Goal: Task Accomplishment & Management: Complete application form

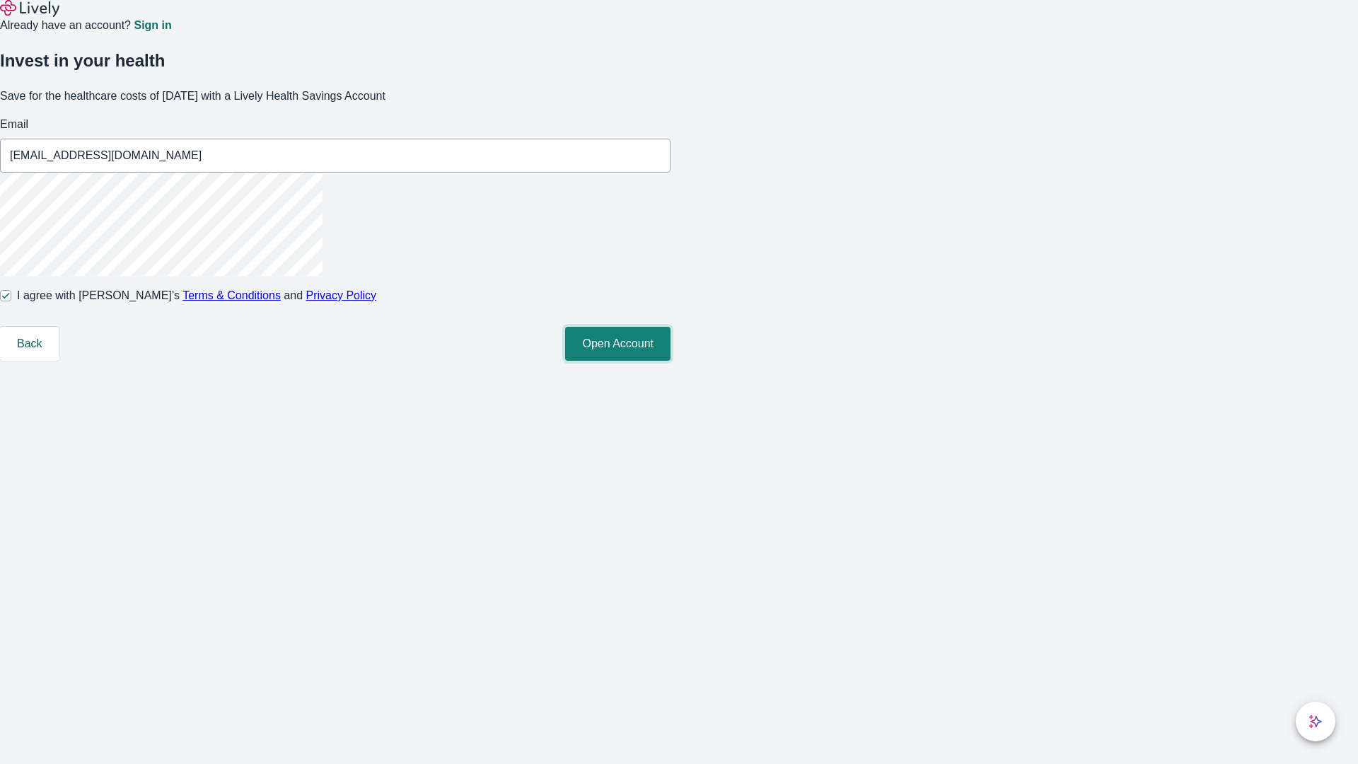
click at [670, 361] on button "Open Account" at bounding box center [617, 344] width 105 height 34
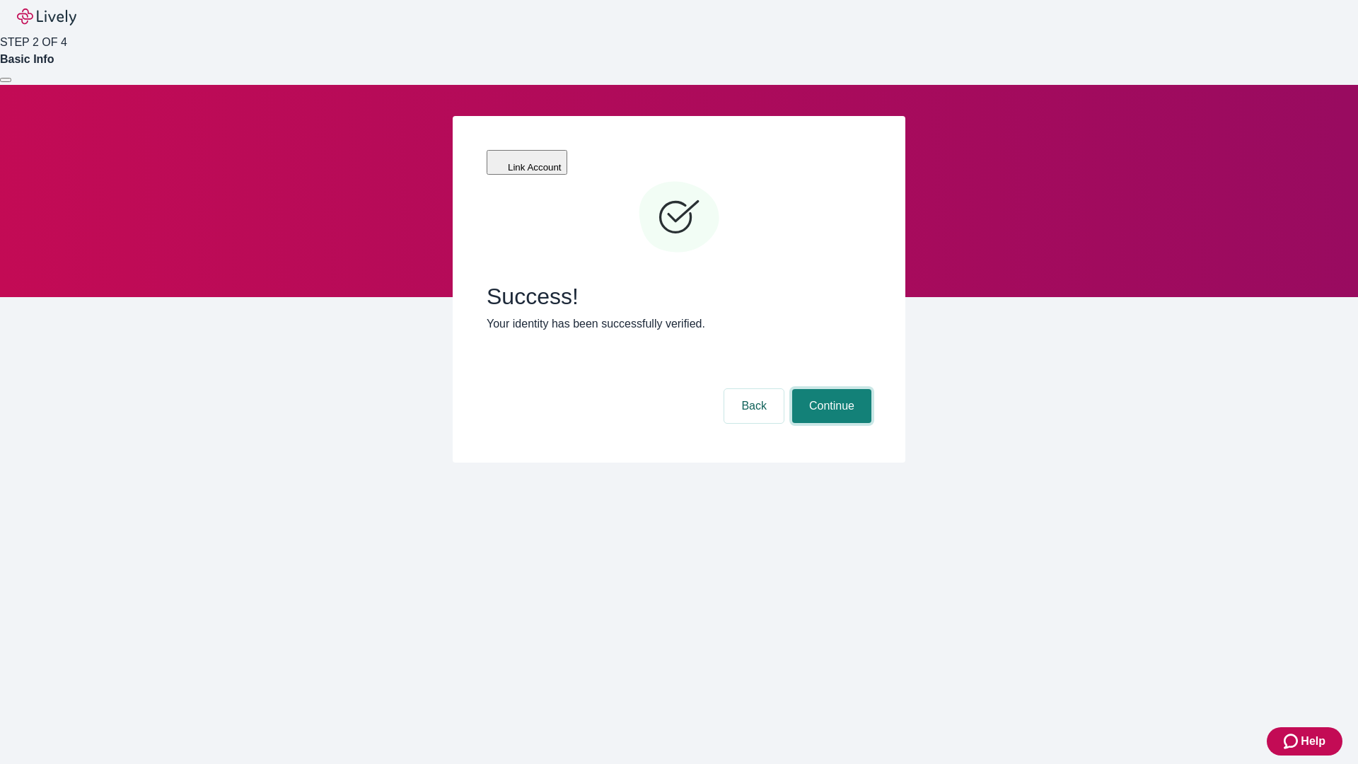
click at [829, 389] on button "Continue" at bounding box center [831, 406] width 79 height 34
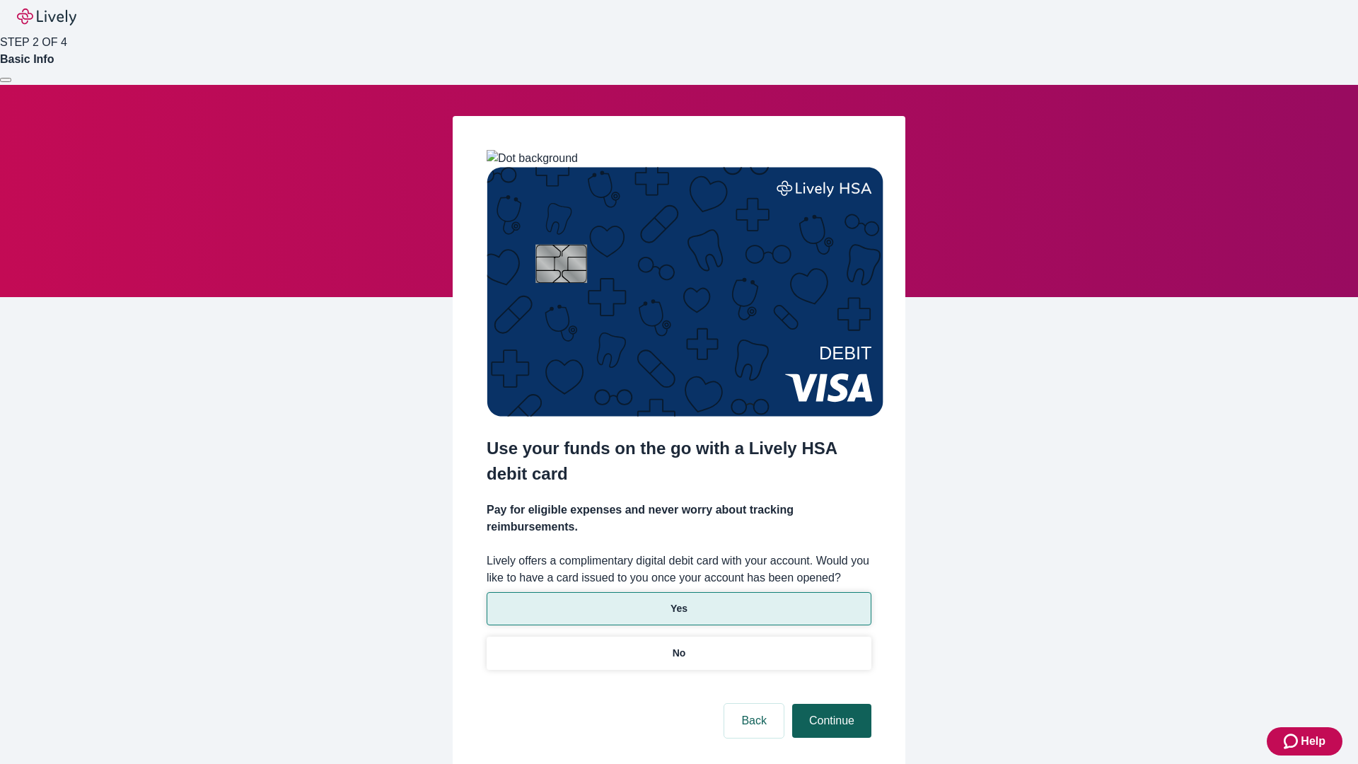
click at [678, 646] on p "No" at bounding box center [678, 653] width 13 height 15
click at [829, 704] on button "Continue" at bounding box center [831, 721] width 79 height 34
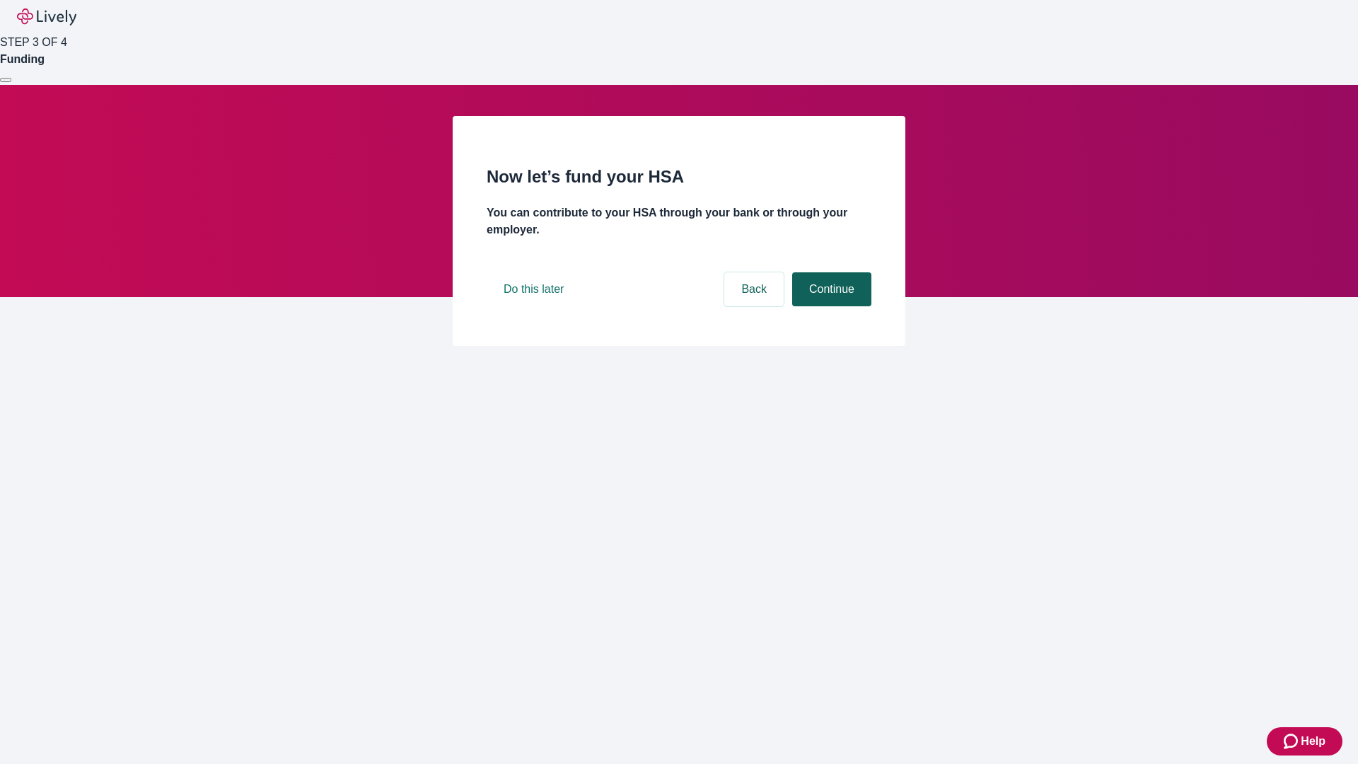
click at [829, 306] on button "Continue" at bounding box center [831, 289] width 79 height 34
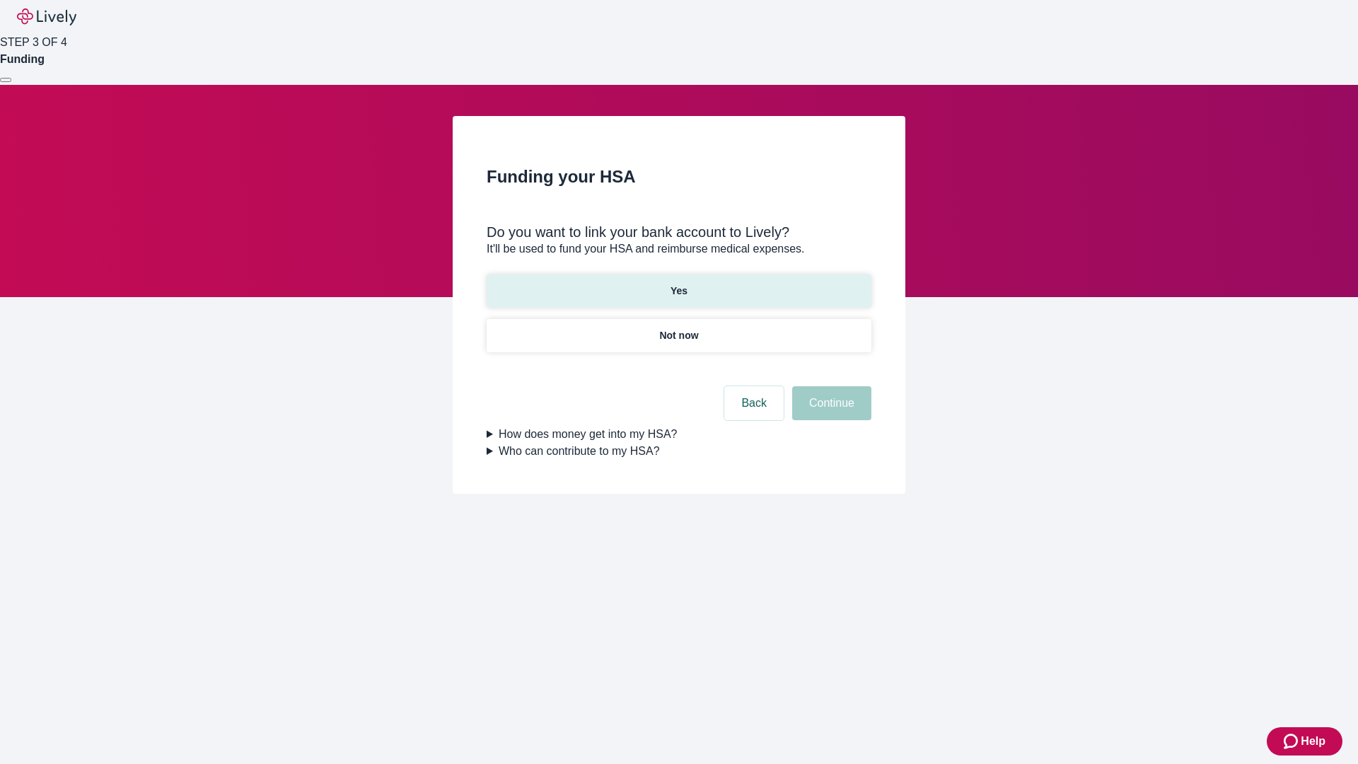
click at [678, 284] on p "Yes" at bounding box center [678, 291] width 17 height 15
click at [829, 386] on button "Continue" at bounding box center [831, 403] width 79 height 34
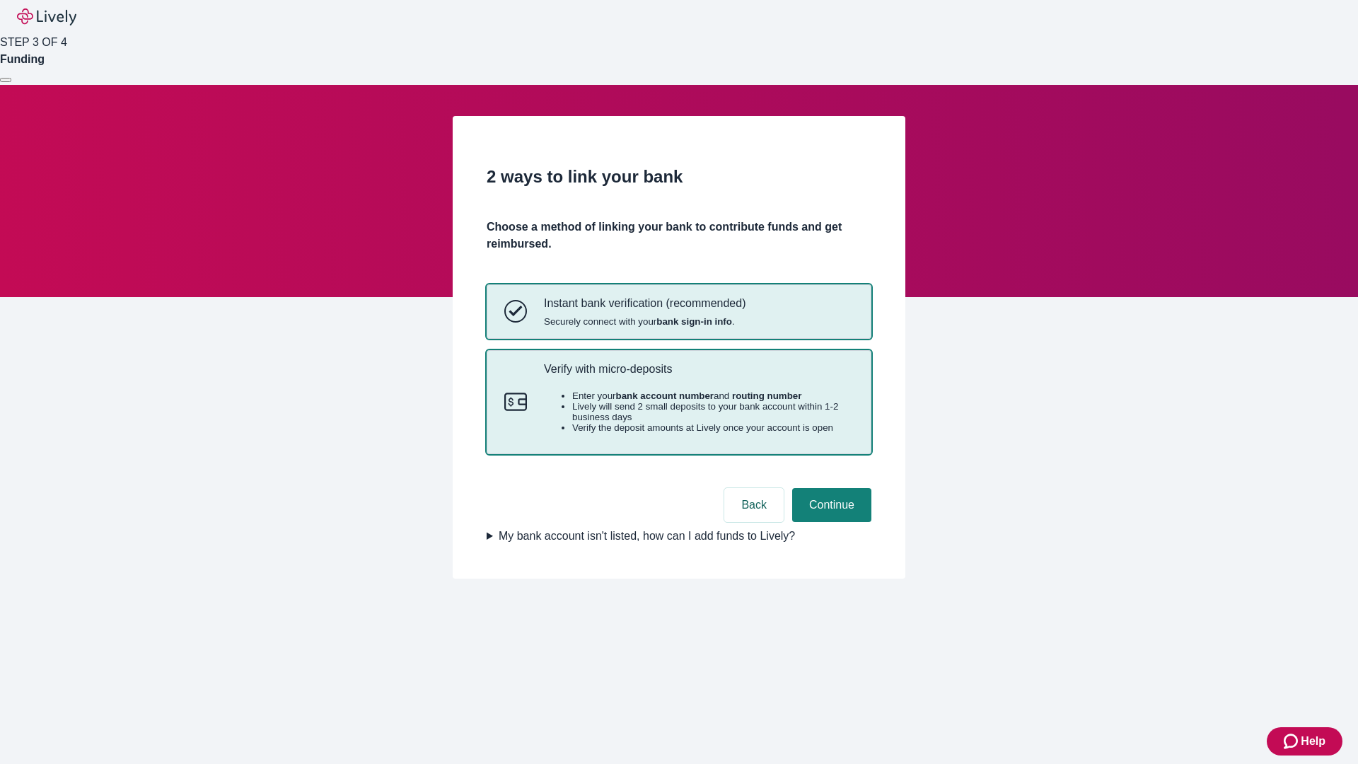
click at [698, 375] on p "Verify with micro-deposits" at bounding box center [699, 368] width 310 height 13
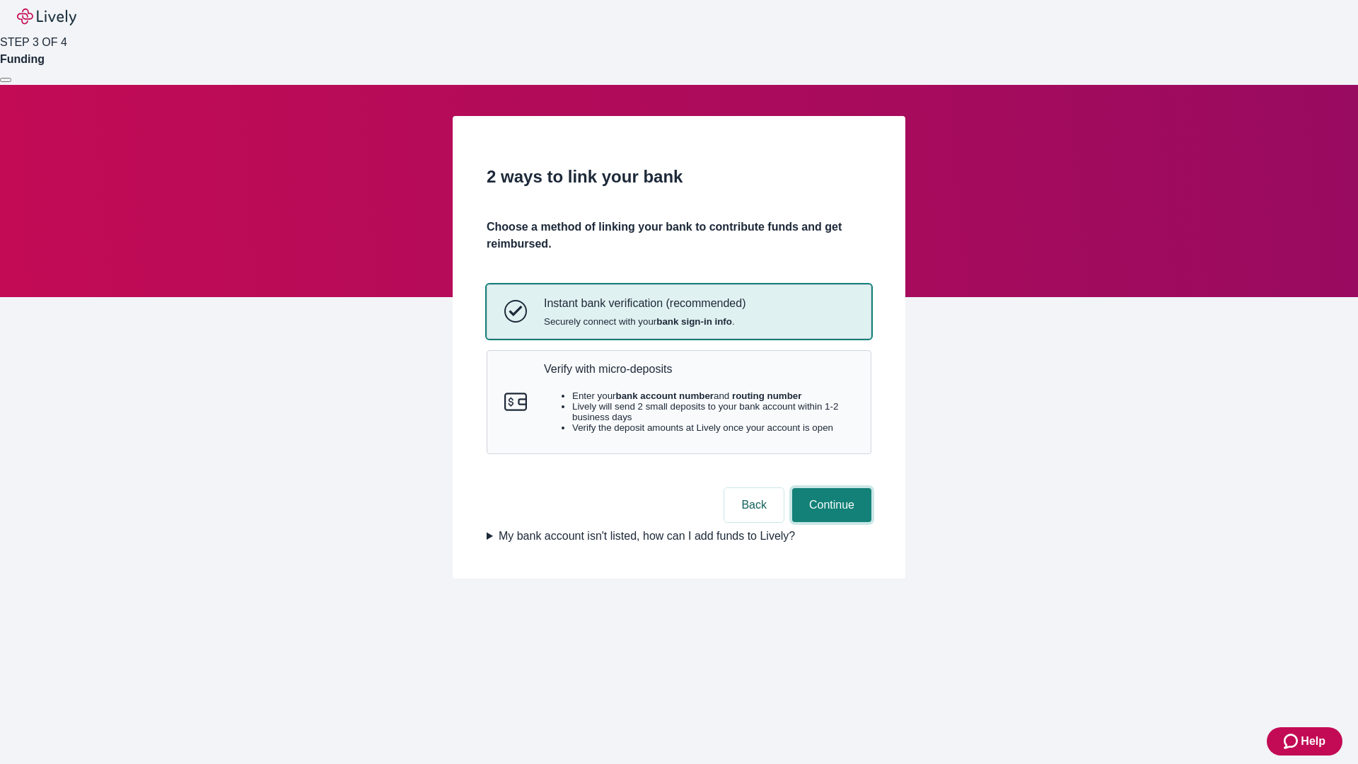
click at [829, 522] on button "Continue" at bounding box center [831, 505] width 79 height 34
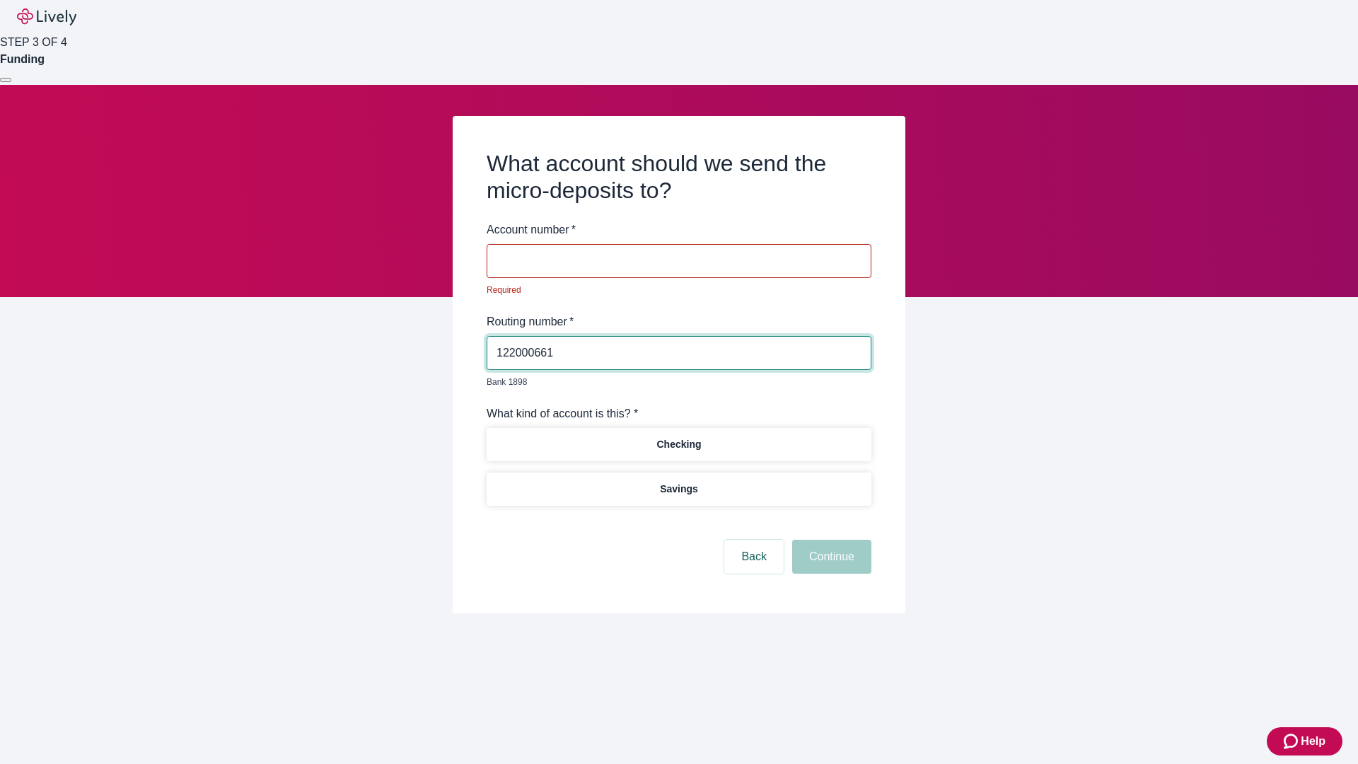
type input "122000661"
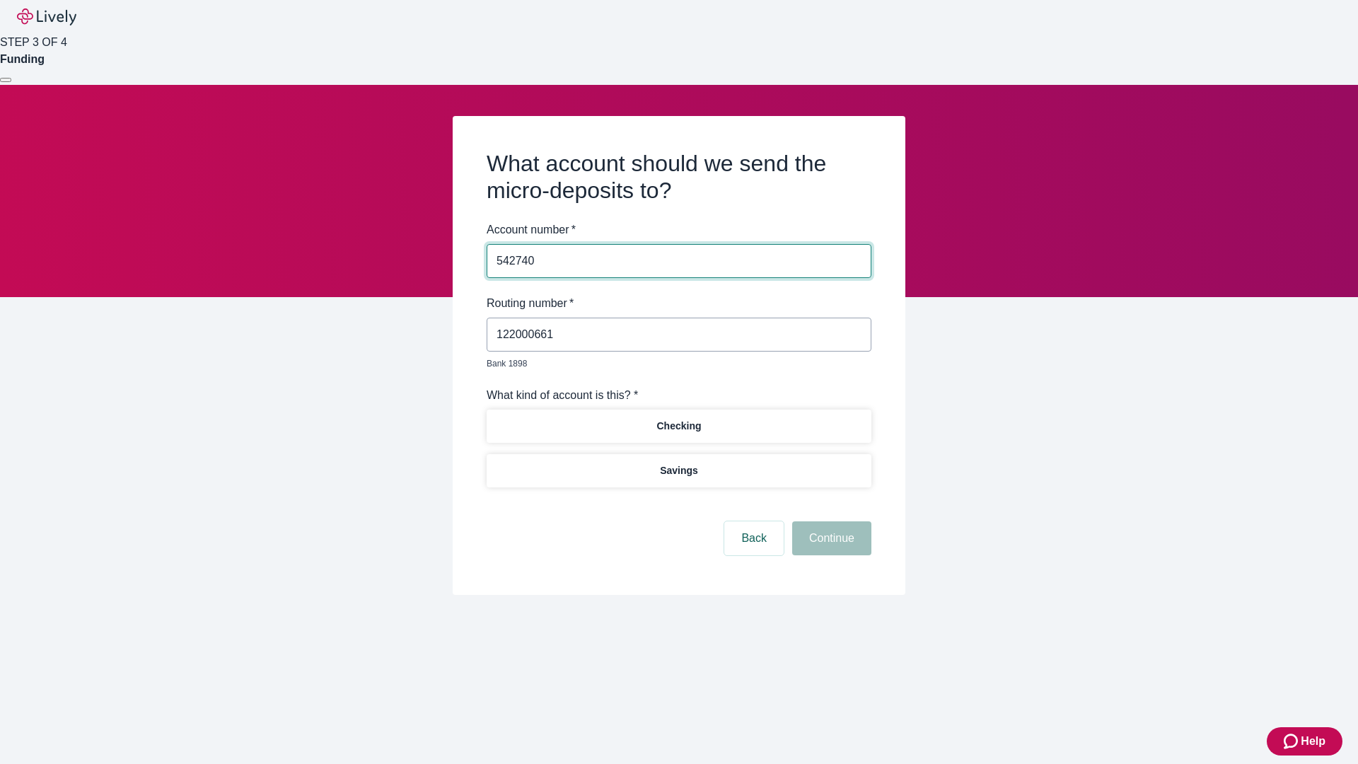
type input "542740"
click at [678, 419] on p "Checking" at bounding box center [678, 426] width 45 height 15
click at [829, 522] on button "Continue" at bounding box center [831, 538] width 79 height 34
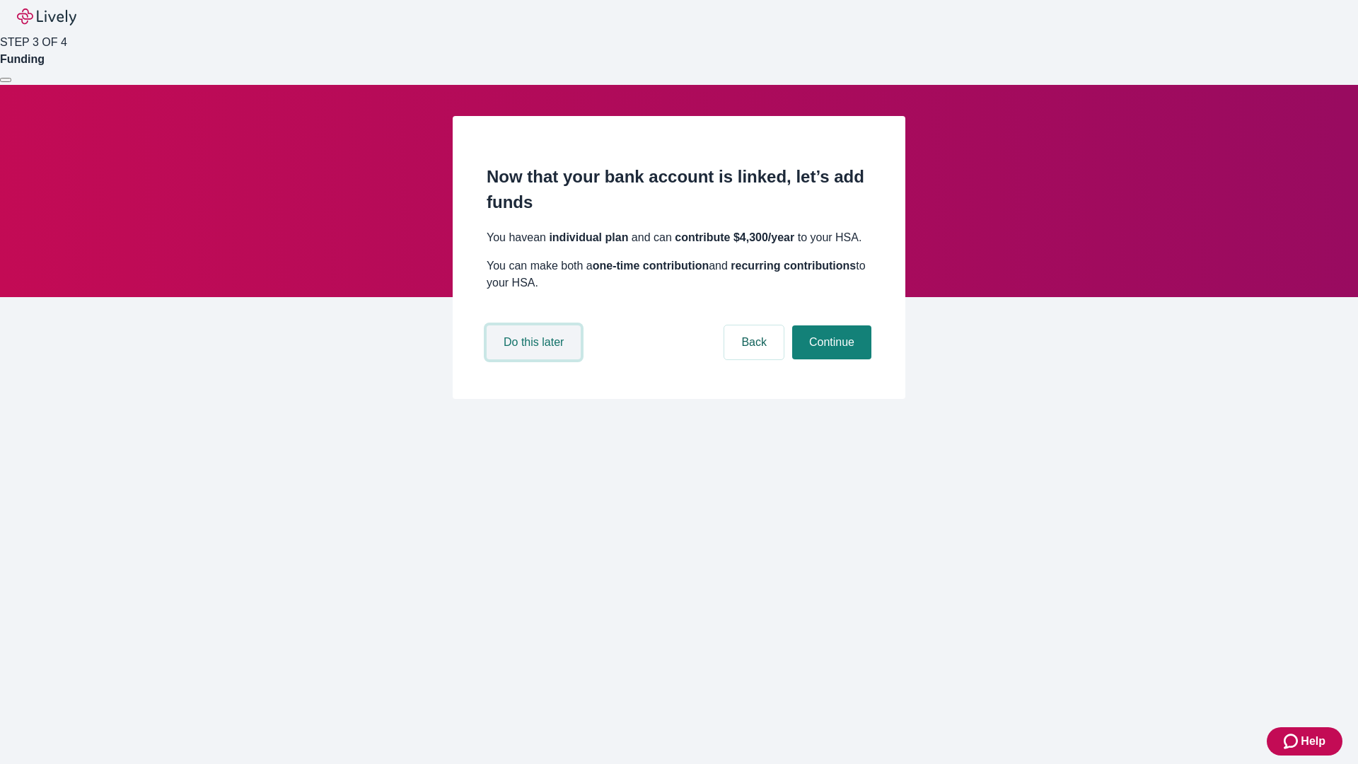
click at [535, 359] on button "Do this later" at bounding box center [534, 342] width 94 height 34
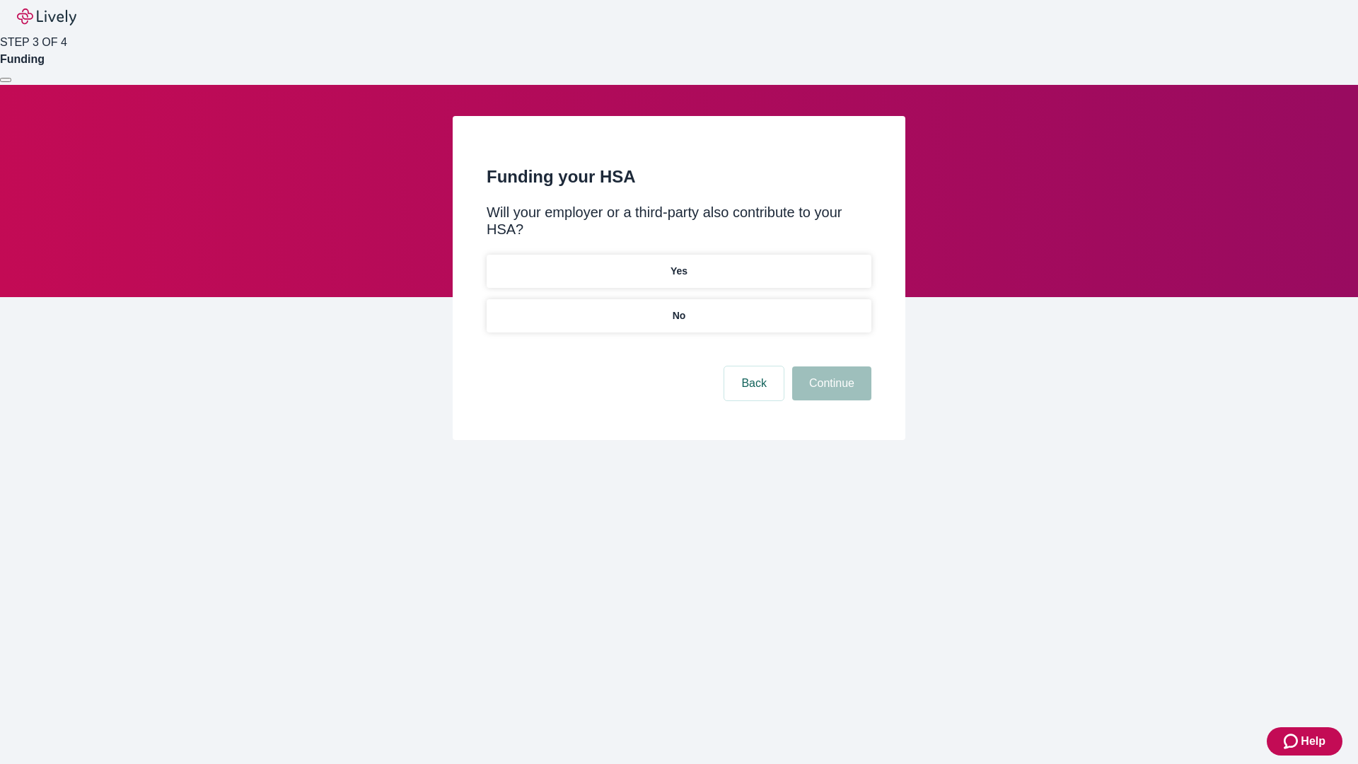
click at [678, 308] on p "No" at bounding box center [678, 315] width 13 height 15
click at [829, 366] on button "Continue" at bounding box center [831, 383] width 79 height 34
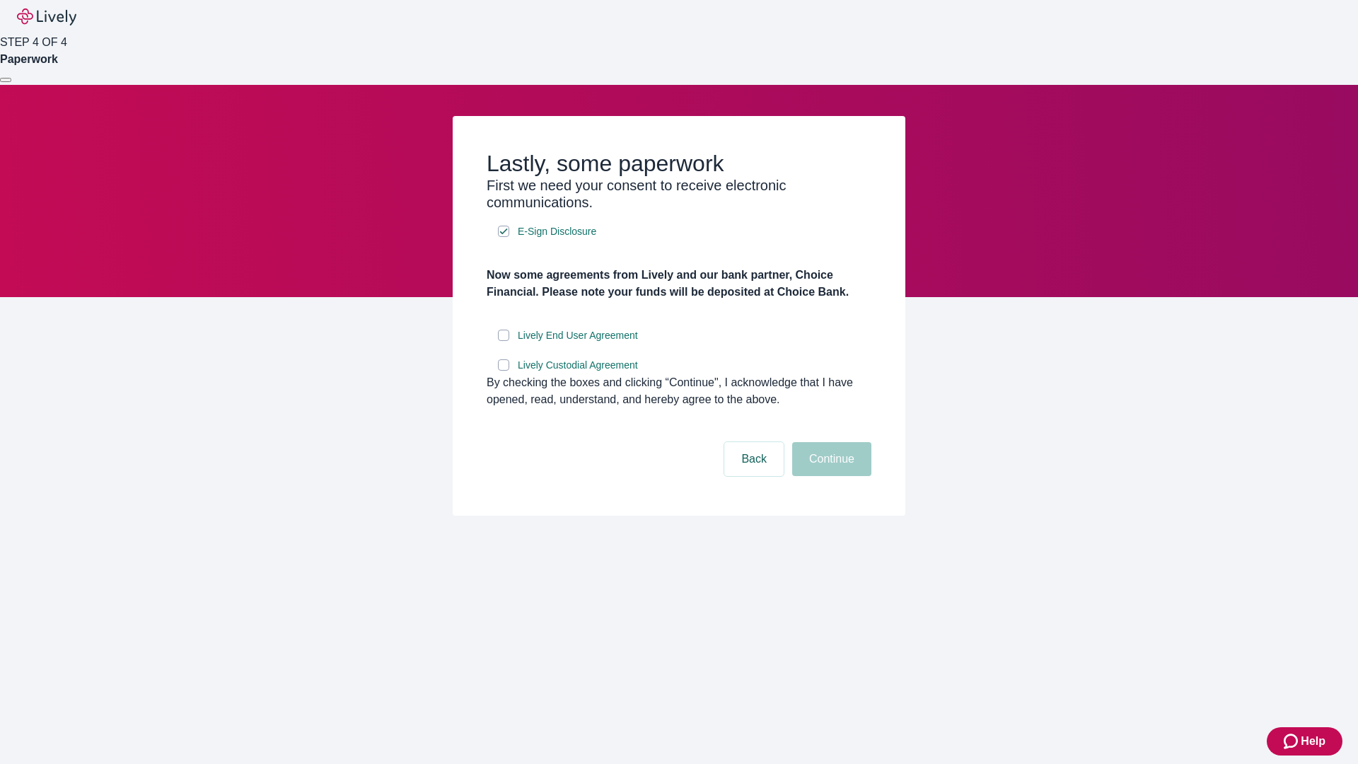
click at [503, 341] on input "Lively End User Agreement" at bounding box center [503, 335] width 11 height 11
checkbox input "true"
click at [503, 371] on input "Lively Custodial Agreement" at bounding box center [503, 364] width 11 height 11
checkbox input "true"
click at [829, 476] on button "Continue" at bounding box center [831, 459] width 79 height 34
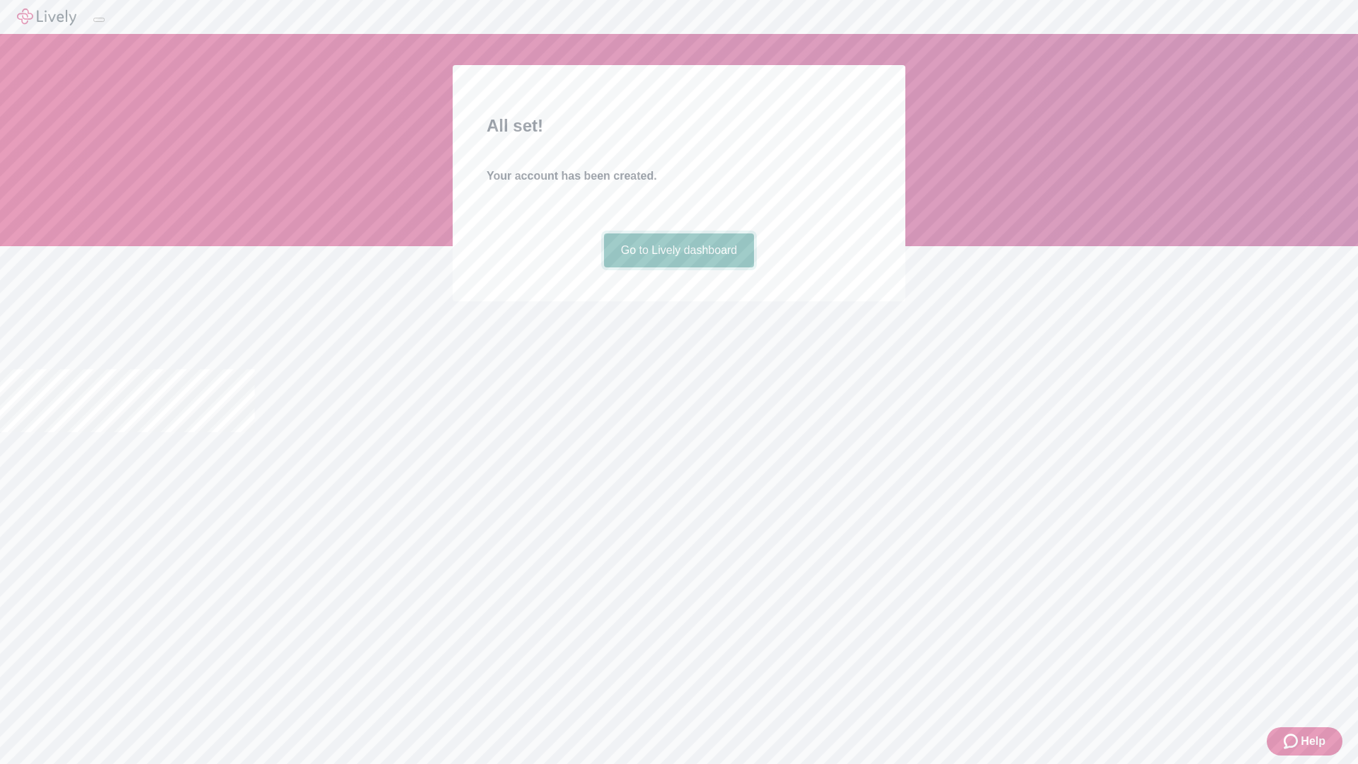
click at [678, 267] on link "Go to Lively dashboard" at bounding box center [679, 250] width 151 height 34
